Goal: Task Accomplishment & Management: Use online tool/utility

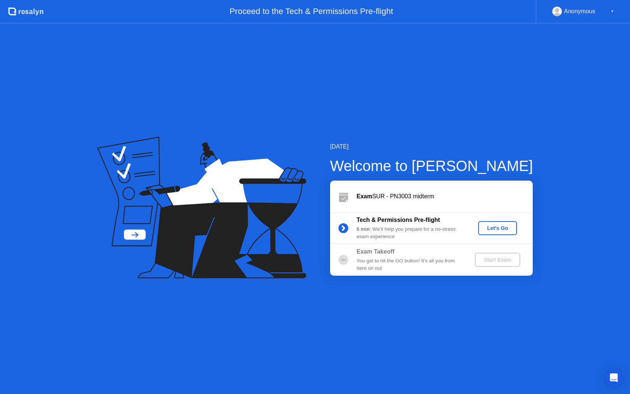
click at [503, 227] on div "Let's Go" at bounding box center [497, 228] width 33 height 6
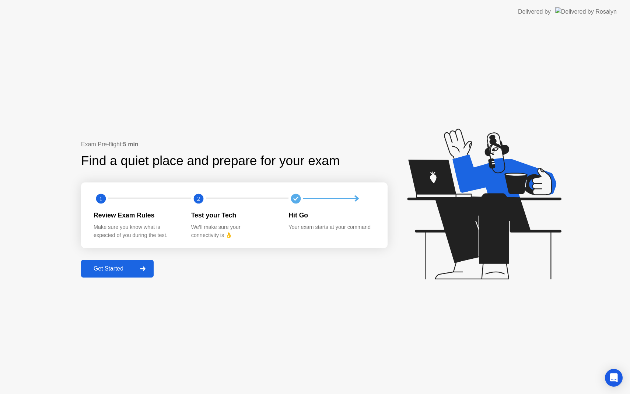
click at [97, 268] on div "Get Started" at bounding box center [108, 268] width 50 height 7
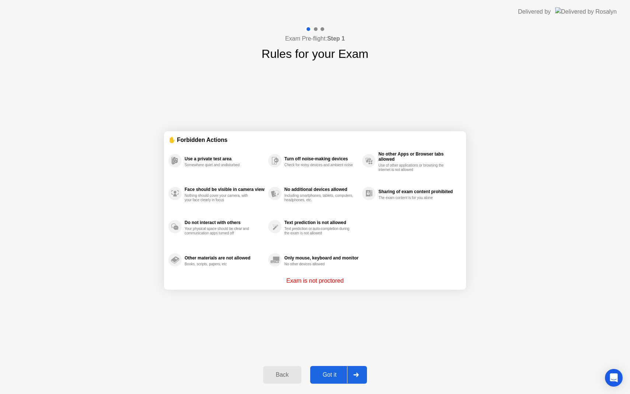
click at [320, 375] on div "Got it" at bounding box center [329, 374] width 35 height 7
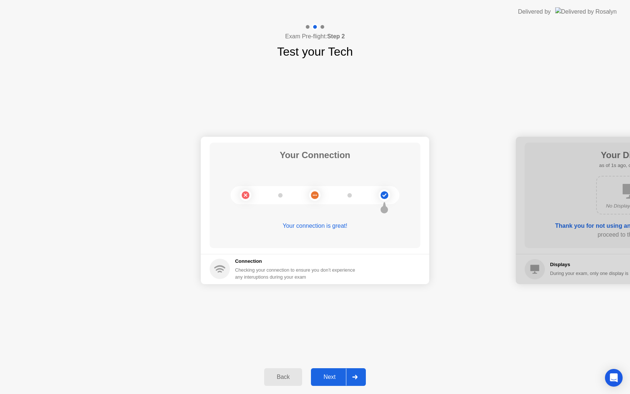
click at [320, 375] on div "Next" at bounding box center [329, 377] width 33 height 7
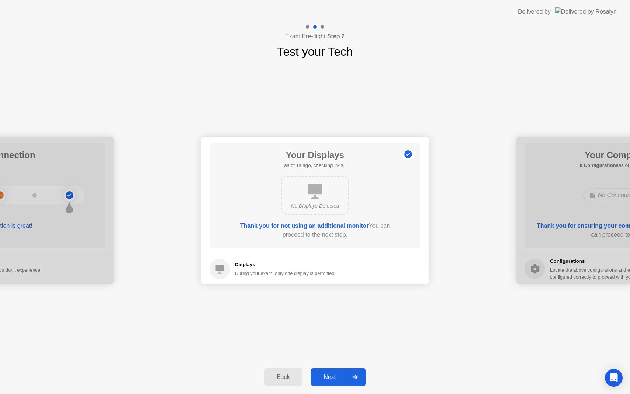
click at [320, 375] on div "Next" at bounding box center [329, 377] width 33 height 7
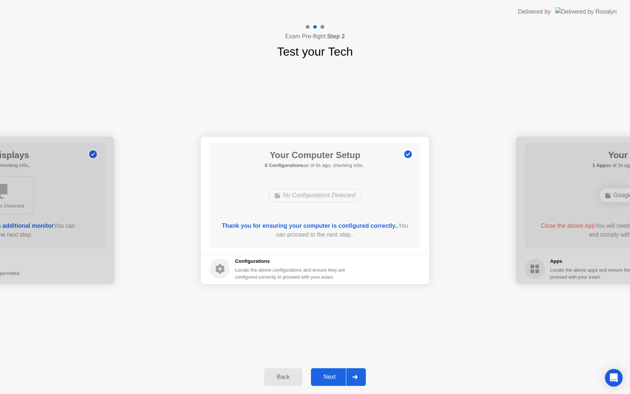
click at [320, 375] on div "Next" at bounding box center [329, 377] width 33 height 7
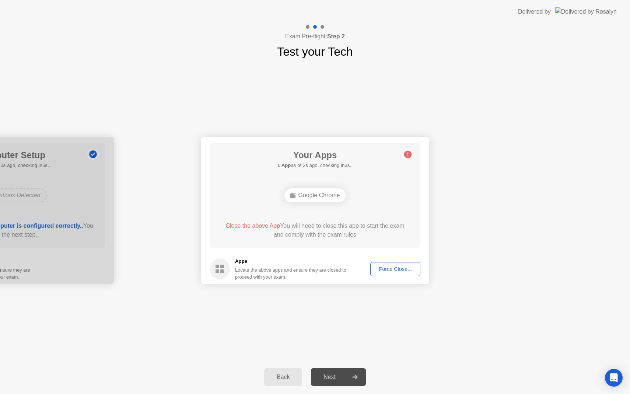
click at [381, 264] on button "Force Close..." at bounding box center [395, 269] width 50 height 14
click at [388, 270] on div "Force Close..." at bounding box center [395, 269] width 45 height 6
click at [335, 375] on div "Next" at bounding box center [329, 377] width 33 height 7
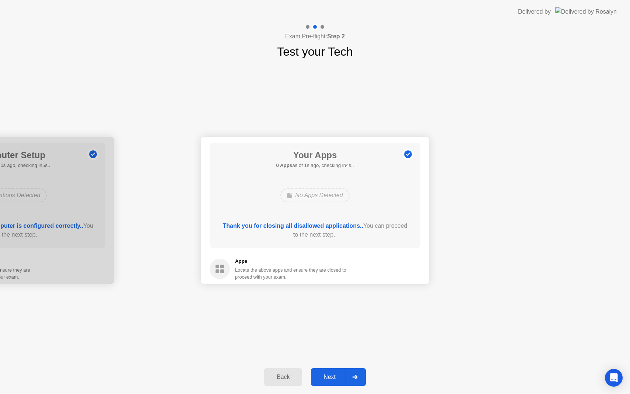
click at [335, 380] on div "Next" at bounding box center [329, 377] width 33 height 7
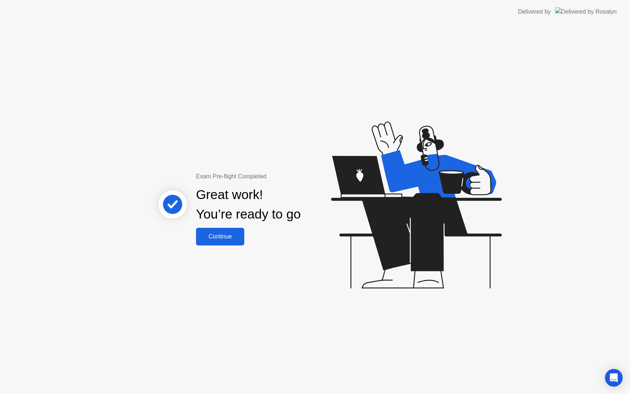
click at [214, 234] on div "Continue" at bounding box center [220, 236] width 44 height 7
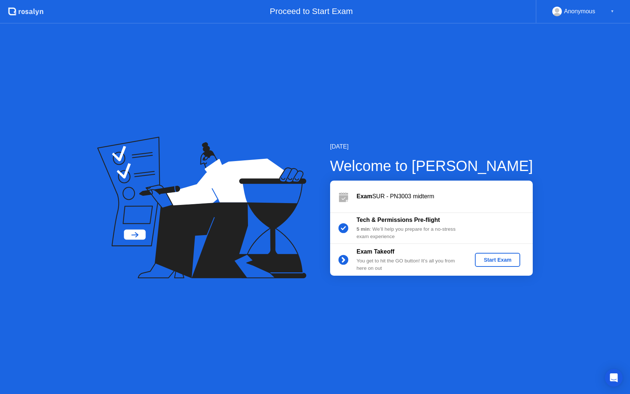
click at [493, 259] on div "Start Exam" at bounding box center [497, 260] width 39 height 6
